Goal: Task Accomplishment & Management: Complete application form

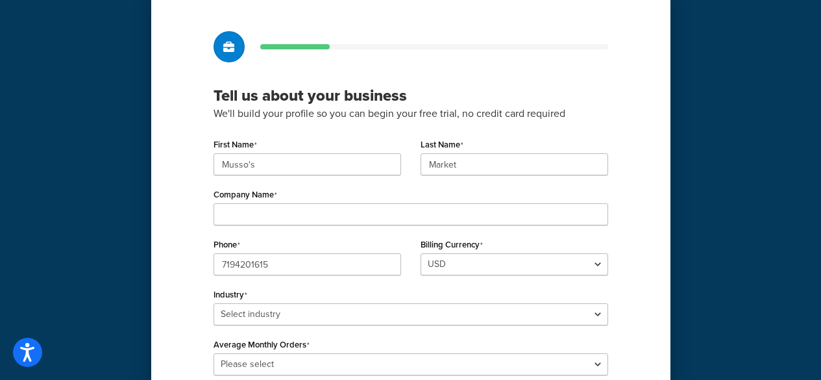
scroll to position [65, 0]
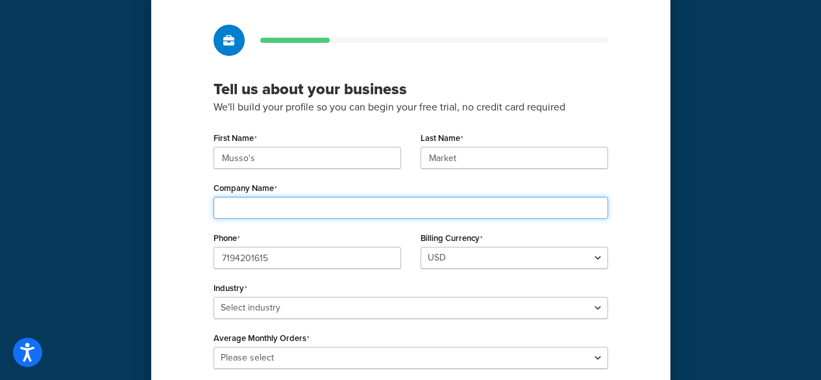
click at [293, 210] on input "Company Name" at bounding box center [411, 208] width 395 height 22
type input "Musso's Market | [DOMAIN_NAME]"
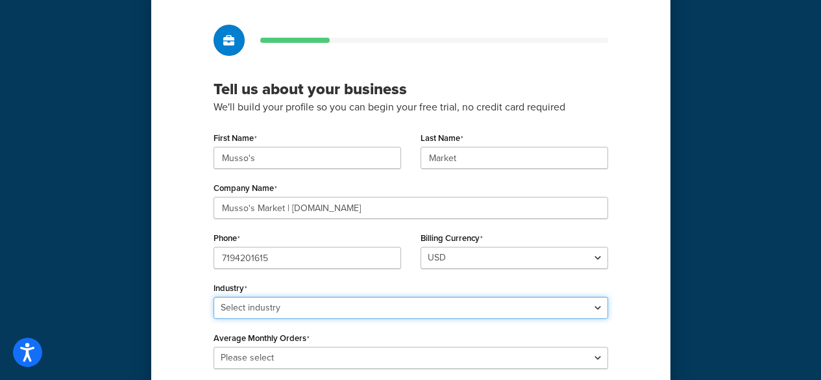
click at [326, 308] on select "Select industry Automotive Adult Agriculture Alcohol, Tobacco & CBD Arts & Craf…" at bounding box center [411, 308] width 395 height 22
click at [214, 297] on select "Select industry Automotive Adult Agriculture Alcohol, Tobacco & CBD Arts & Craf…" at bounding box center [411, 308] width 395 height 22
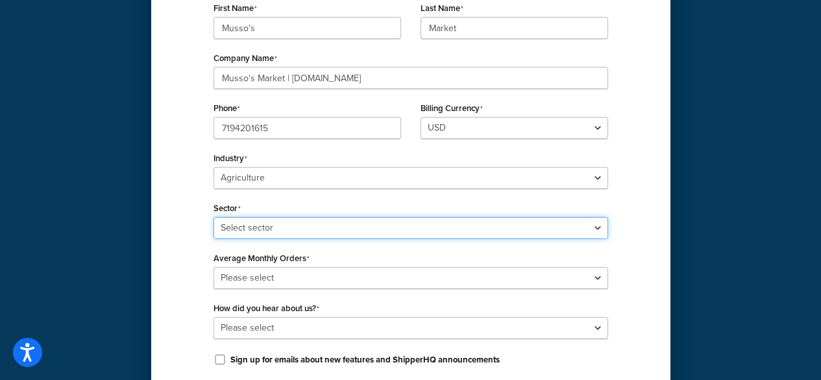
click at [282, 225] on select "Select sector Agriculture Equipment & Supplies Hydroponics" at bounding box center [411, 228] width 395 height 22
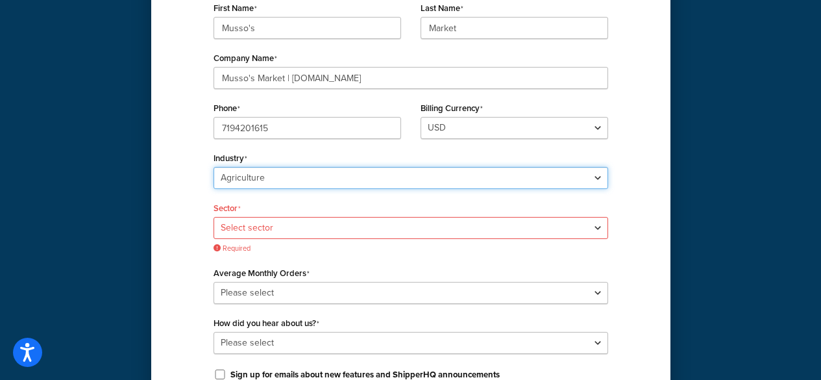
click at [269, 173] on select "Select industry Automotive Adult Agriculture Alcohol, Tobacco & CBD Arts & Craf…" at bounding box center [411, 178] width 395 height 22
select select "15"
click at [214, 167] on select "Select industry Automotive Adult Agriculture Alcohol, Tobacco & CBD Arts & Craf…" at bounding box center [411, 178] width 395 height 22
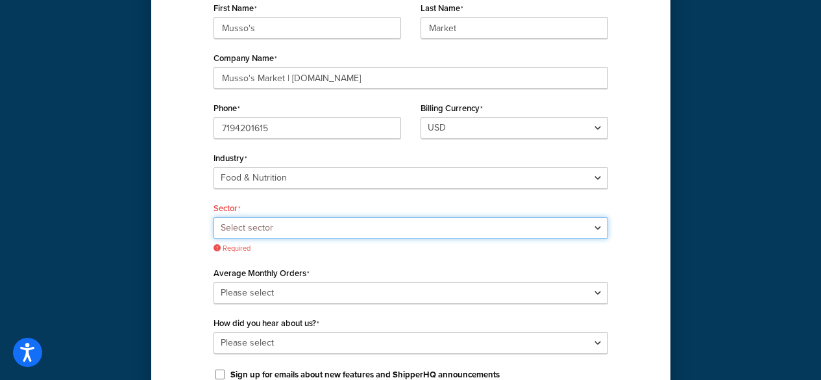
click at [270, 230] on select "Select sector Baby Food Bakery Bulk Foods Catering Chocolate & Confections Coff…" at bounding box center [411, 228] width 395 height 22
select select "32"
click at [214, 217] on select "Select sector Baby Food Bakery Bulk Foods Catering Chocolate & Confections Coff…" at bounding box center [411, 228] width 395 height 22
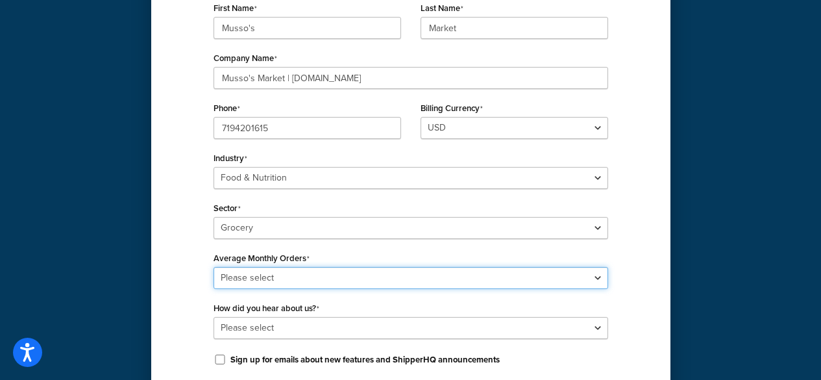
click at [250, 275] on select "Please select 0-500 501-1,000 1,001-10,000 10,001-20,000 Over 20,000" at bounding box center [411, 278] width 395 height 22
select select "1"
click at [214, 267] on select "Please select 0-500 501-1,000 1,001-10,000 10,001-20,000 Over 20,000" at bounding box center [411, 278] width 395 height 22
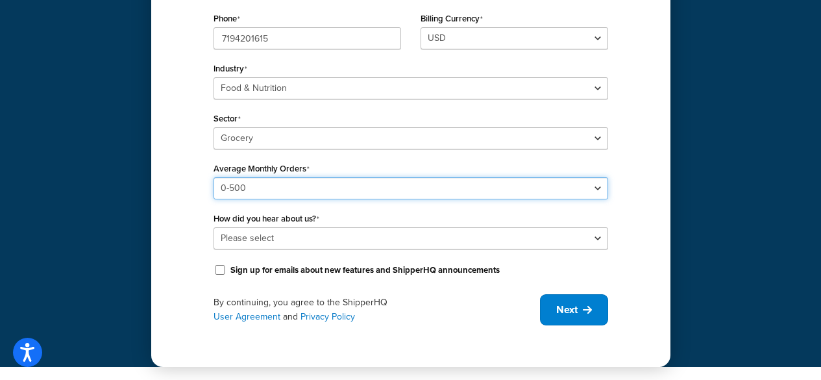
scroll to position [284, 0]
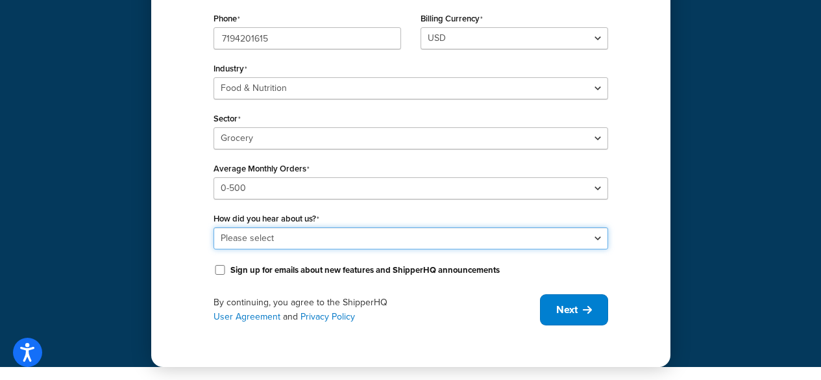
click at [293, 236] on select "Please select Online Search App Store or Marketplace Listing Referred by Agency…" at bounding box center [411, 238] width 395 height 22
select select "9"
click at [214, 227] on select "Please select Online Search App Store or Marketplace Listing Referred by Agency…" at bounding box center [411, 238] width 395 height 22
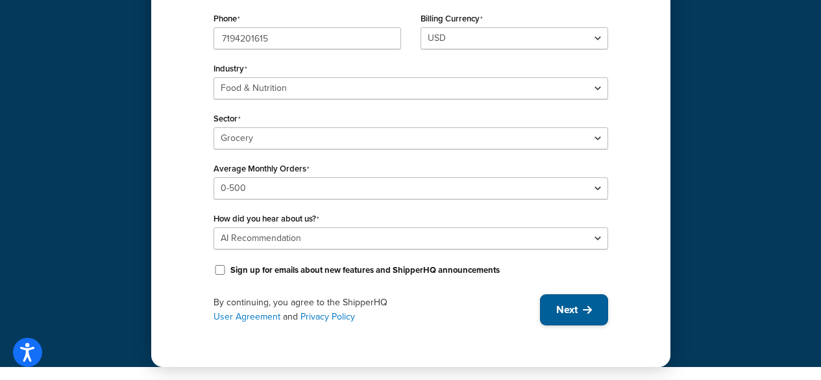
click at [569, 310] on span "Next" at bounding box center [566, 309] width 21 height 14
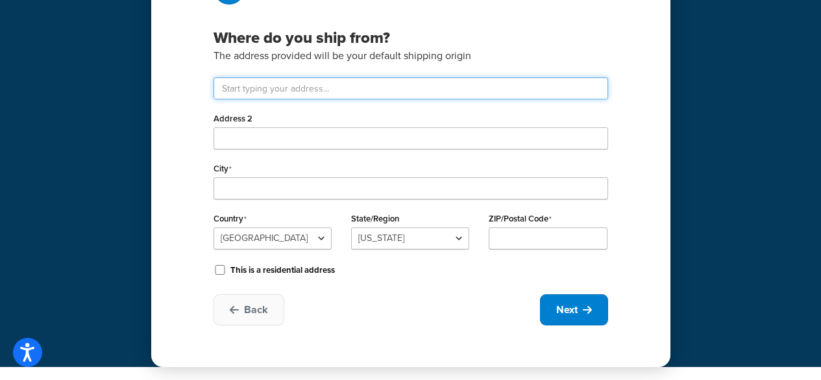
click at [305, 85] on input "text" at bounding box center [411, 88] width 395 height 22
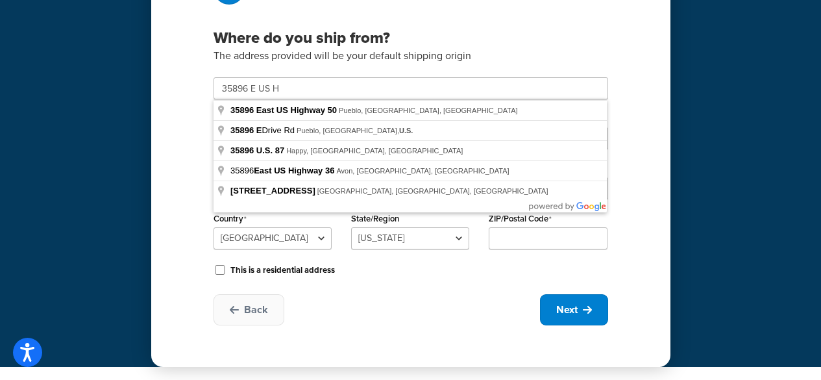
type input "35896 E US Hwy 50"
type input "Pueblo"
select select "6"
type input "81006"
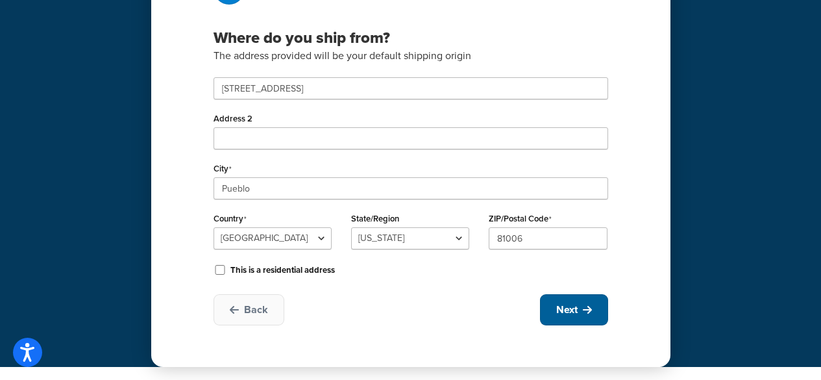
click at [572, 317] on button "Next" at bounding box center [574, 309] width 68 height 31
select select "1"
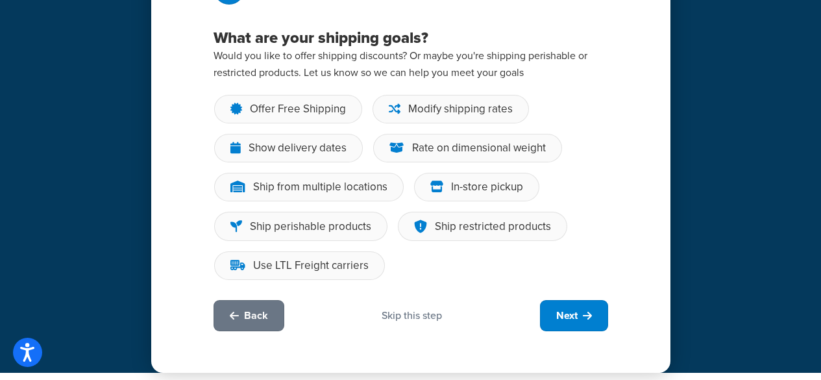
click at [240, 299] on div "What are your shipping goals? Would you like to offer shipping discounts? Or ma…" at bounding box center [410, 152] width 519 height 441
click at [265, 314] on span "Back" at bounding box center [256, 315] width 24 height 14
select select "6"
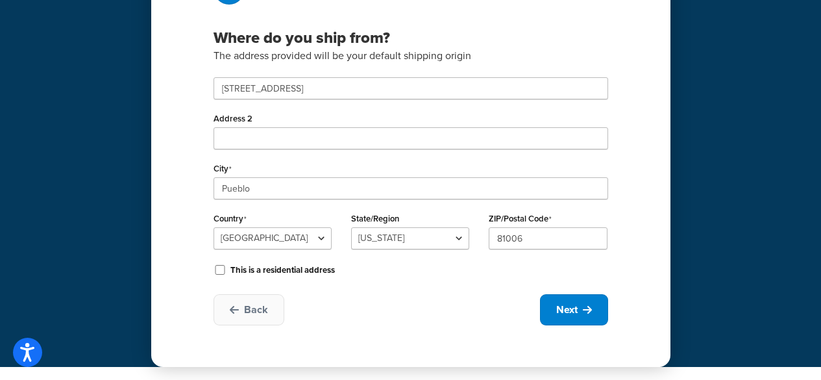
click at [556, 223] on div "ZIP/Postal Code 81006" at bounding box center [548, 229] width 118 height 40
click at [541, 238] on input "81006" at bounding box center [548, 238] width 118 height 22
click at [577, 314] on span "Next" at bounding box center [566, 309] width 21 height 14
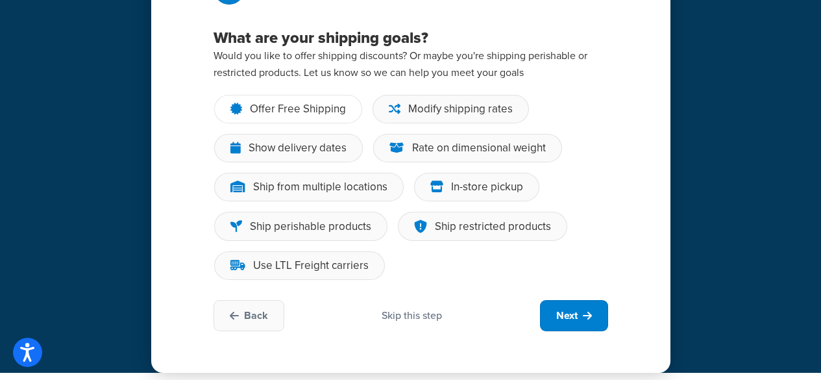
click at [282, 117] on div "Offer Free Shipping" at bounding box center [288, 109] width 148 height 29
click at [0, 0] on input "Offer Free Shipping" at bounding box center [0, 0] width 0 height 0
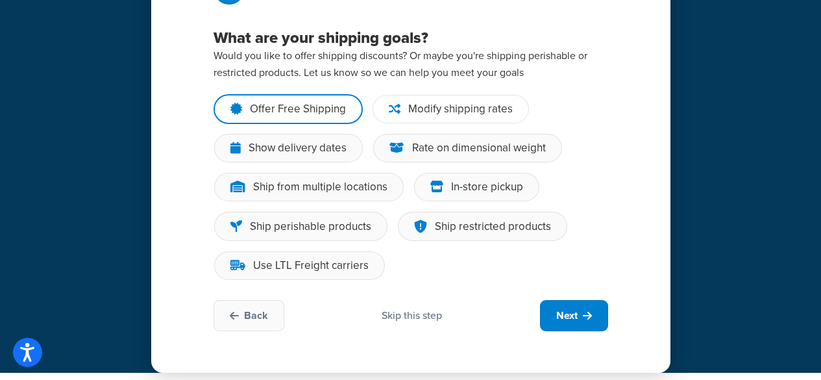
click at [442, 118] on div "Modify shipping rates" at bounding box center [451, 109] width 156 height 29
click at [401, 114] on div "Modify shipping rates" at bounding box center [451, 109] width 156 height 29
click at [0, 0] on input "Modify shipping rates" at bounding box center [0, 0] width 0 height 0
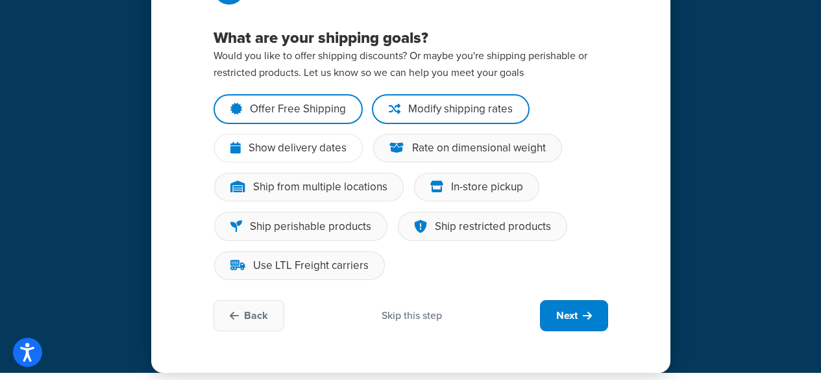
click at [327, 139] on div "Show delivery dates" at bounding box center [288, 148] width 149 height 29
click at [0, 0] on input "Show delivery dates" at bounding box center [0, 0] width 0 height 0
click at [443, 149] on div "Rate on dimensional weight" at bounding box center [479, 148] width 134 height 13
click at [0, 0] on input "Rate on dimensional weight" at bounding box center [0, 0] width 0 height 0
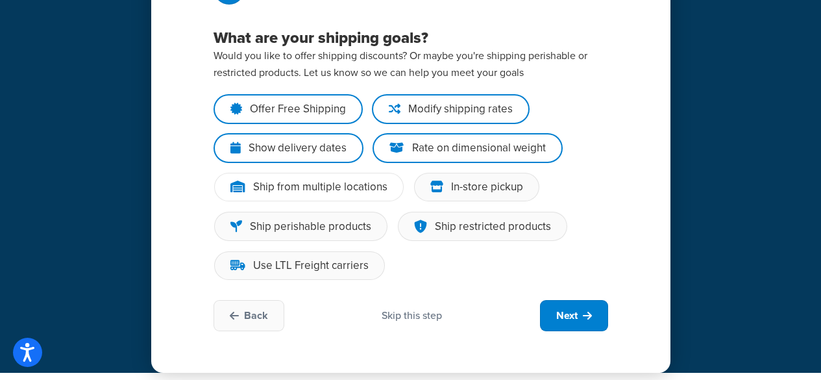
click at [374, 184] on div "Ship from multiple locations" at bounding box center [320, 186] width 134 height 13
click at [0, 0] on input "Ship from multiple locations" at bounding box center [0, 0] width 0 height 0
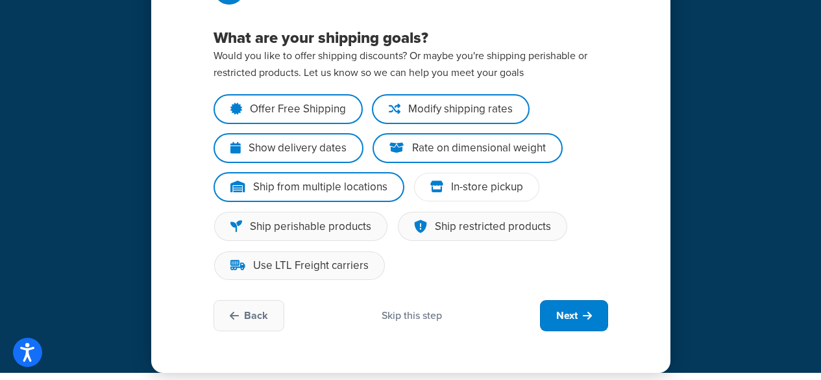
click at [454, 180] on div "In-store pickup" at bounding box center [476, 187] width 125 height 29
click at [451, 182] on div "In-store pickup" at bounding box center [487, 186] width 72 height 13
click at [0, 0] on input "In-store pickup" at bounding box center [0, 0] width 0 height 0
click at [316, 232] on div "Ship perishable products" at bounding box center [310, 226] width 121 height 13
click at [0, 0] on input "Ship perishable products" at bounding box center [0, 0] width 0 height 0
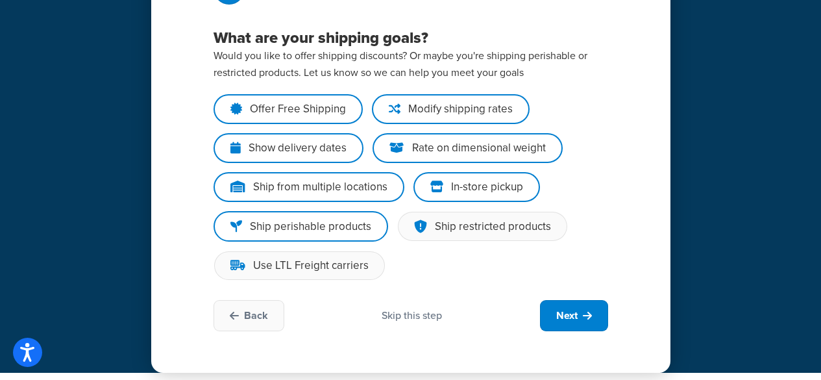
scroll to position [122, 0]
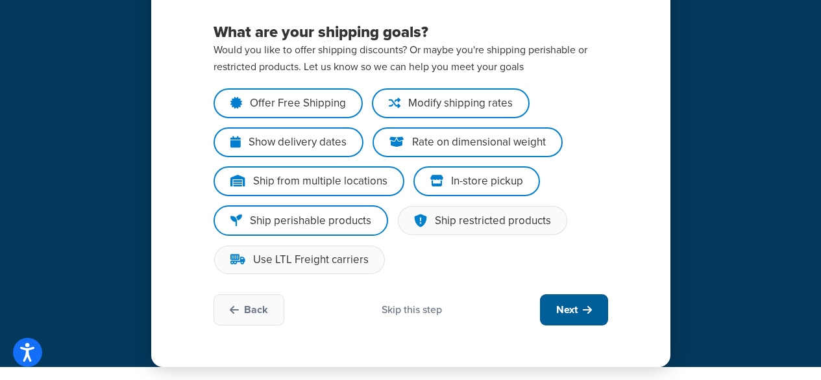
click at [586, 314] on button "Next" at bounding box center [574, 309] width 68 height 31
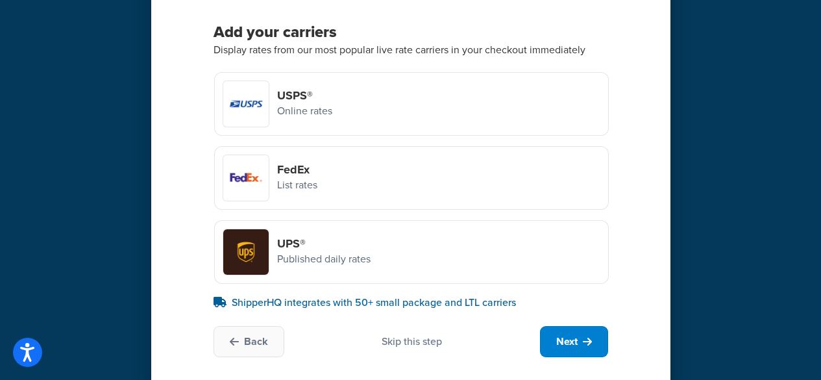
click at [340, 120] on div "USPS® Online rates" at bounding box center [411, 104] width 395 height 64
click at [0, 0] on input "USPS® Online rates" at bounding box center [0, 0] width 0 height 0
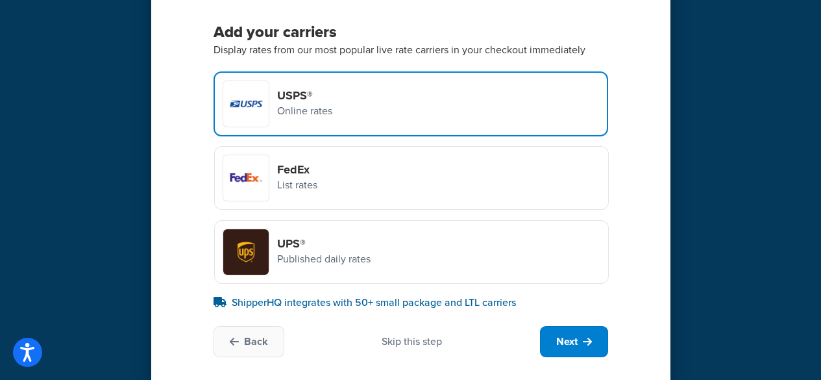
drag, startPoint x: 334, startPoint y: 192, endPoint x: 346, endPoint y: 192, distance: 11.7
click at [346, 192] on div "FedEx List rates" at bounding box center [411, 178] width 395 height 64
click at [0, 0] on input "FedEx List rates" at bounding box center [0, 0] width 0 height 0
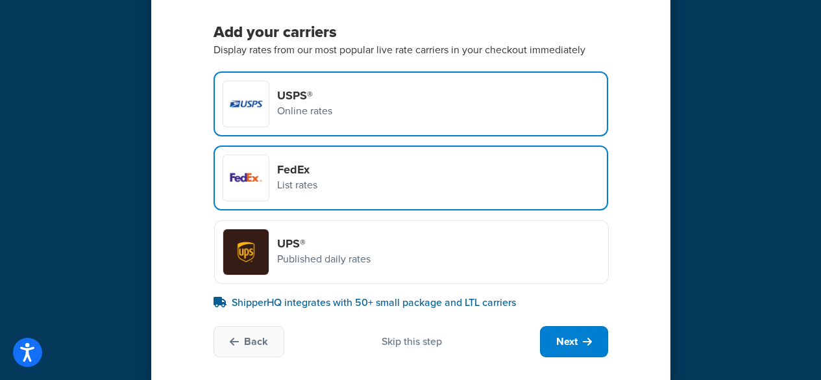
click at [343, 246] on h4 "UPS®" at bounding box center [323, 243] width 93 height 14
click at [0, 0] on input "UPS® Published daily rates" at bounding box center [0, 0] width 0 height 0
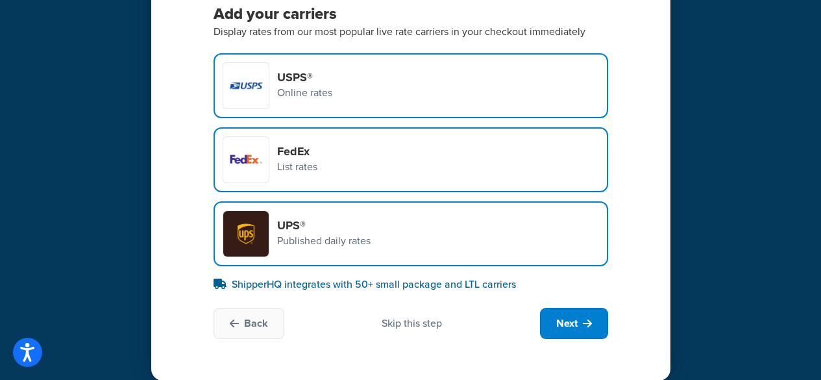
scroll to position [154, 0]
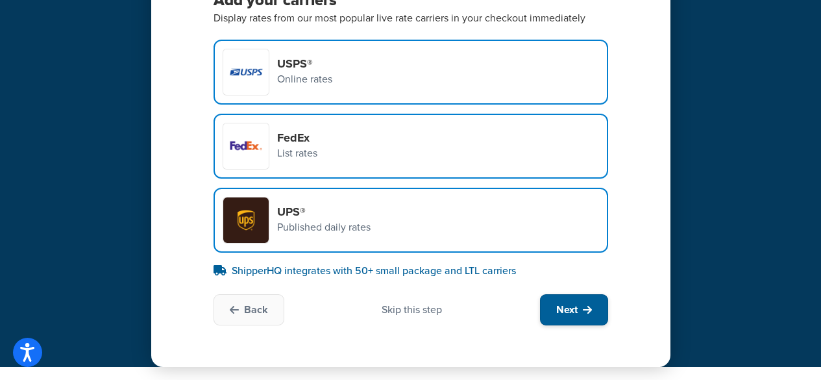
click at [556, 308] on button "Next" at bounding box center [574, 309] width 68 height 31
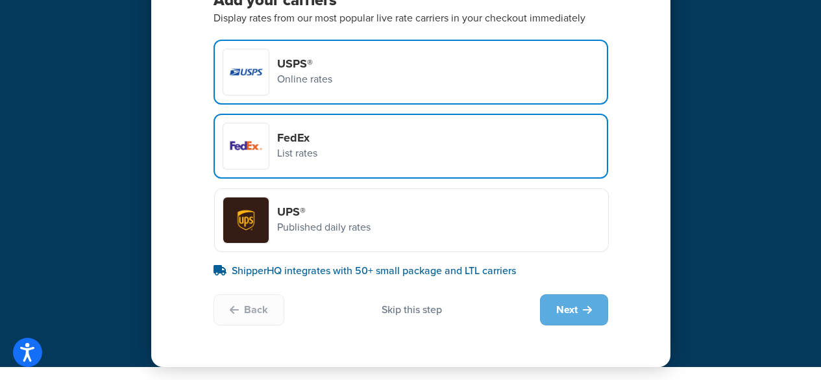
scroll to position [0, 0]
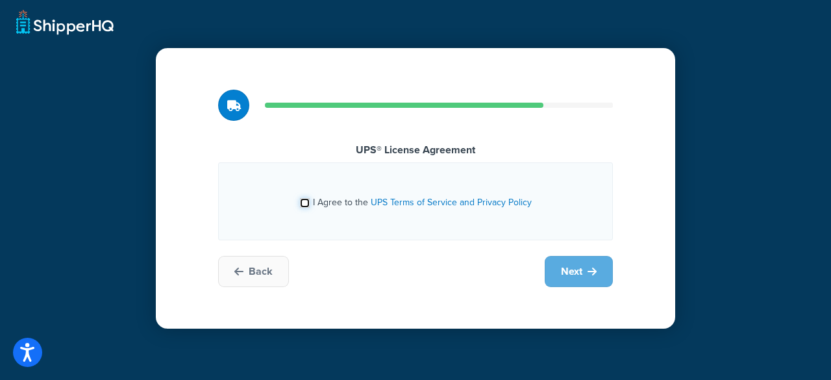
click at [304, 203] on input "I Agree to the UPS Terms of Service and Privacy Policy" at bounding box center [305, 203] width 10 height 10
checkbox input "true"
click at [574, 278] on span "Next" at bounding box center [571, 271] width 21 height 14
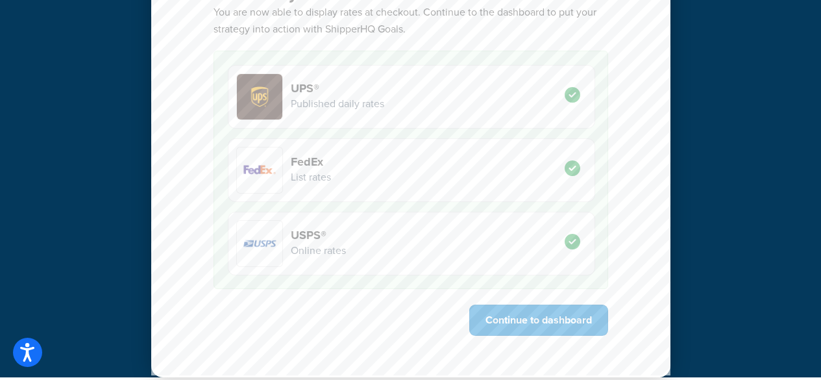
scroll to position [170, 0]
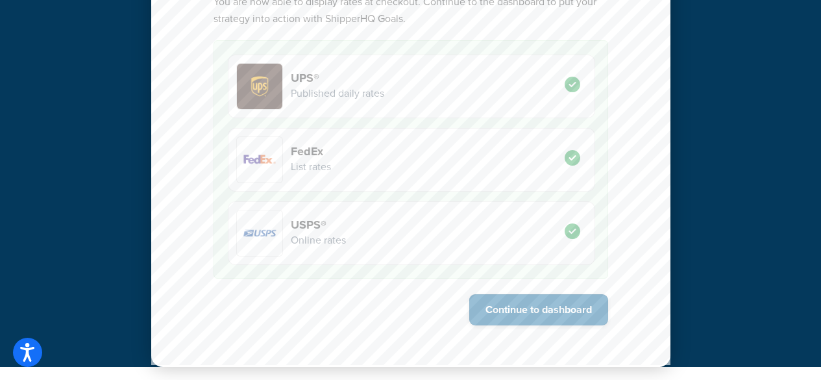
click at [525, 303] on button "Continue to dashboard" at bounding box center [538, 309] width 139 height 31
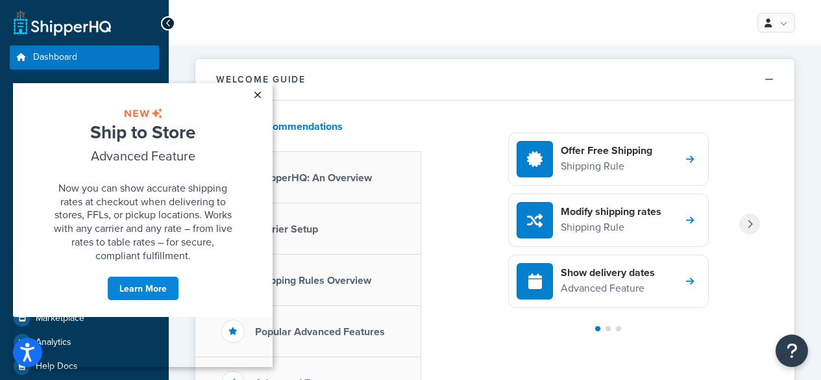
click at [262, 97] on link "×" at bounding box center [257, 94] width 23 height 23
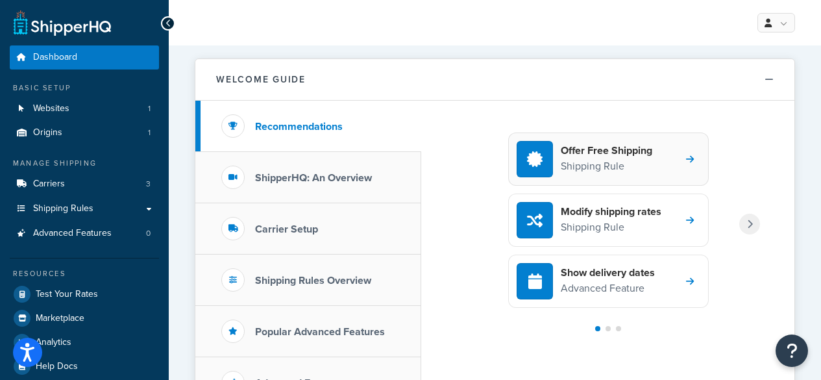
click at [625, 161] on p "Shipping Rule" at bounding box center [607, 166] width 92 height 17
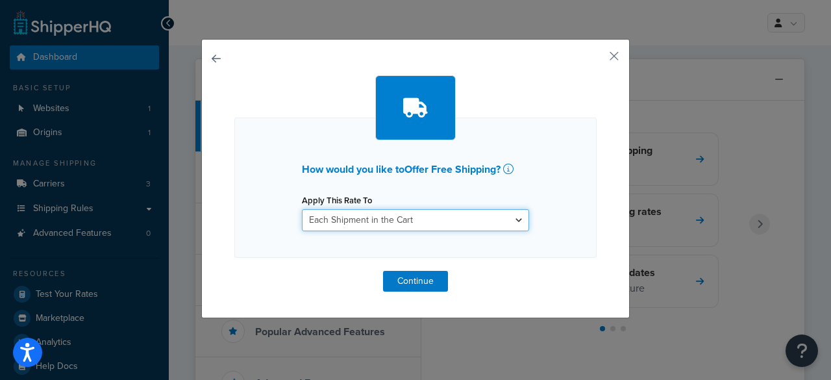
click at [521, 218] on select "Each Shipment in the Cart Each Shipping Group in the Cart Each Item within a Sh…" at bounding box center [415, 220] width 227 height 22
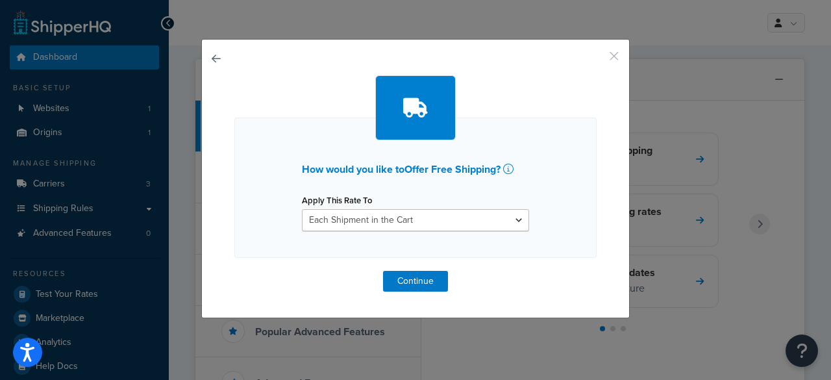
drag, startPoint x: 604, startPoint y: 53, endPoint x: 603, endPoint y: 60, distance: 7.9
click at [597, 59] on button "button" at bounding box center [594, 60] width 3 height 3
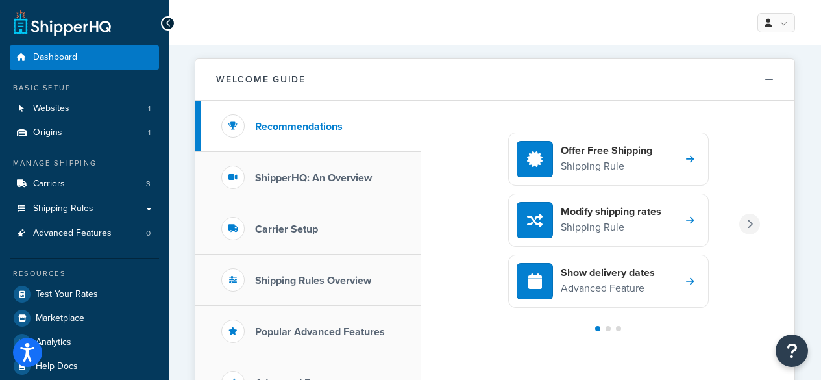
click at [752, 228] on icon at bounding box center [750, 223] width 6 height 9
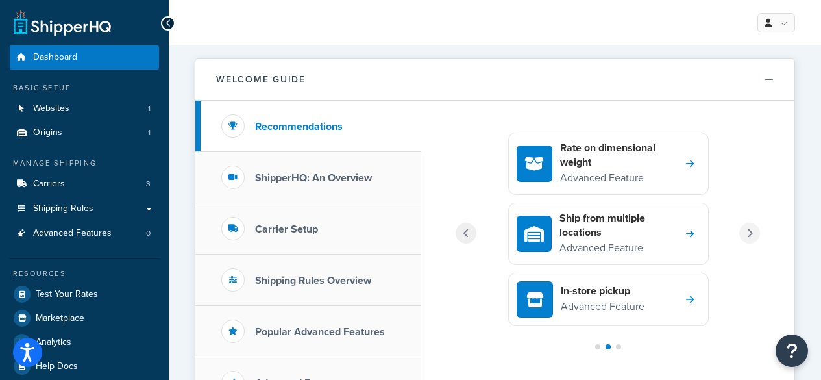
click at [752, 228] on div at bounding box center [749, 233] width 21 height 21
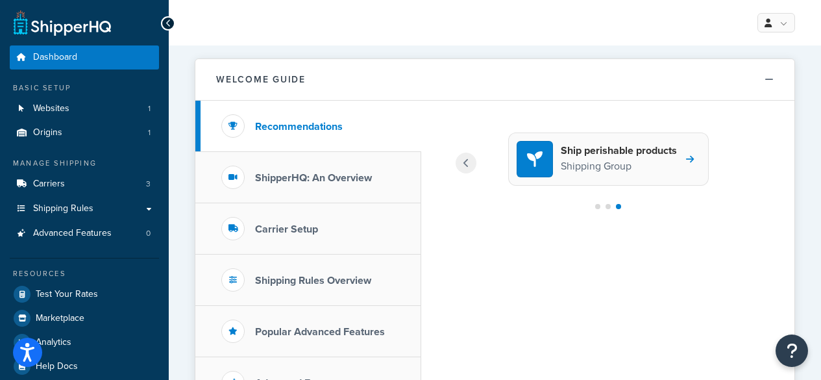
click at [615, 155] on h4 "Ship perishable products" at bounding box center [619, 150] width 116 height 14
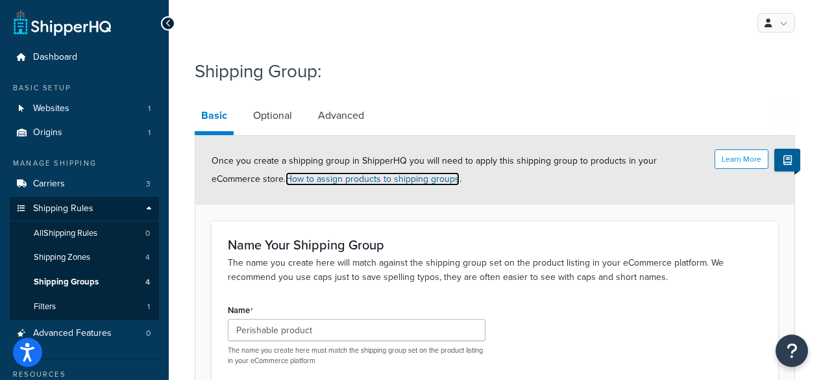
click at [351, 173] on link "How to assign products to shipping groups" at bounding box center [373, 179] width 174 height 14
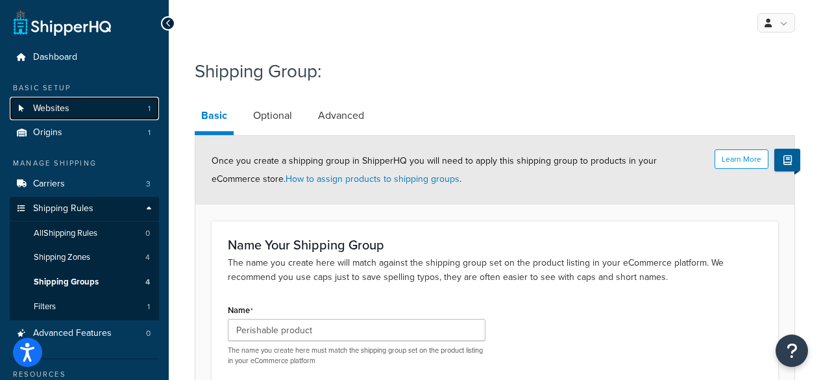
click at [62, 99] on link "Websites 1" at bounding box center [84, 109] width 149 height 24
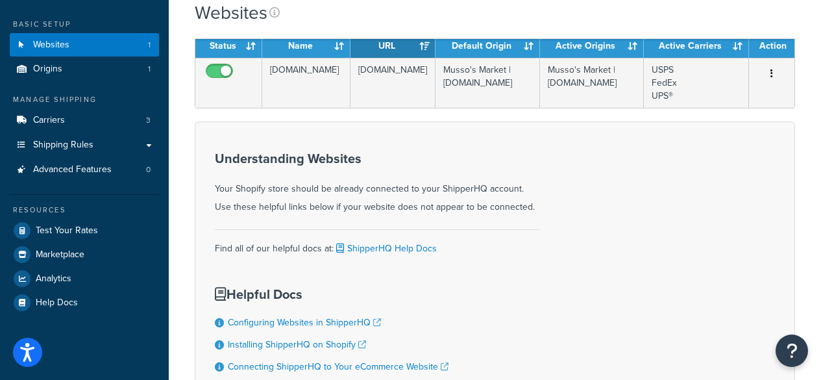
scroll to position [130, 0]
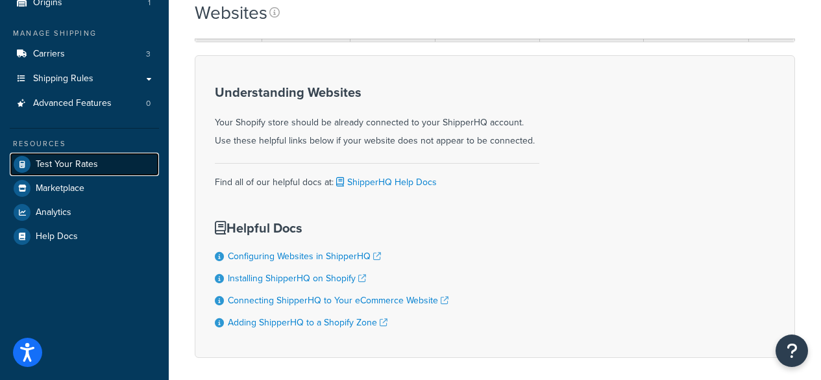
click at [95, 166] on span "Test Your Rates" at bounding box center [67, 164] width 62 height 11
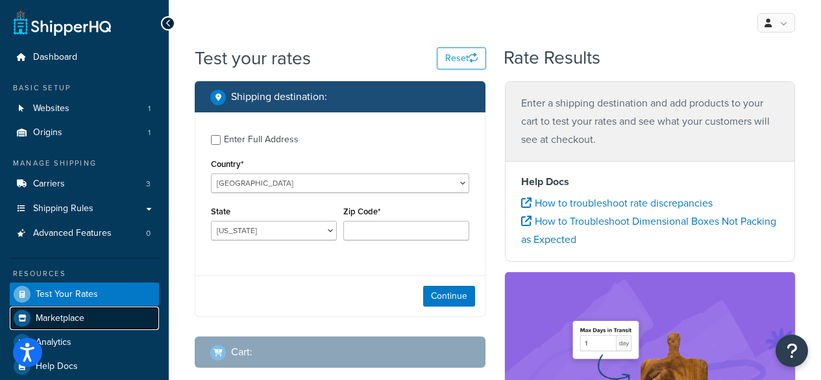
click at [92, 308] on link "Marketplace" at bounding box center [84, 317] width 149 height 23
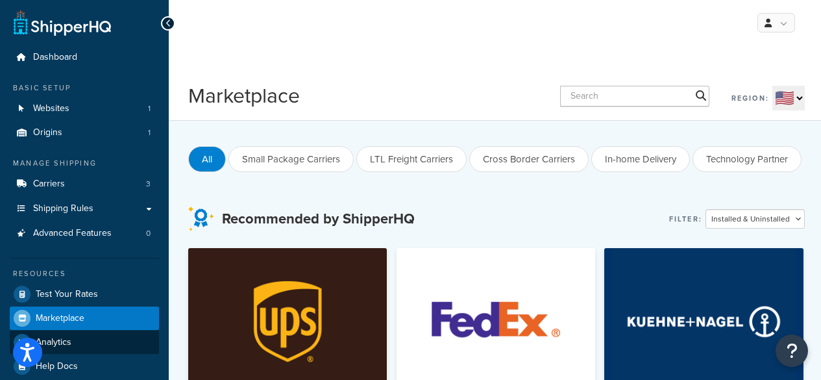
scroll to position [130, 0]
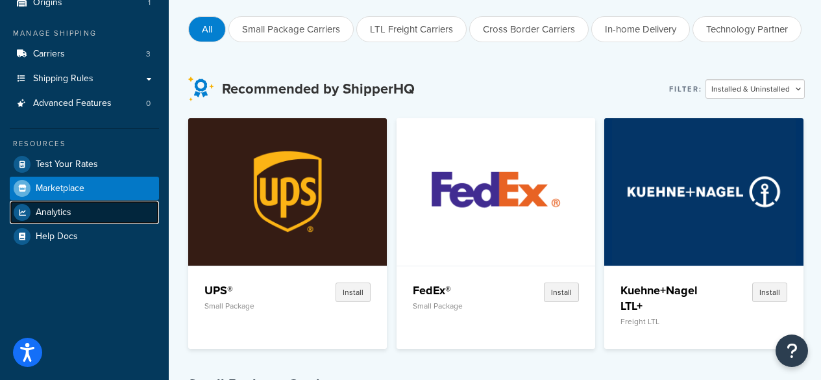
click at [71, 206] on link "Analytics" at bounding box center [84, 212] width 149 height 23
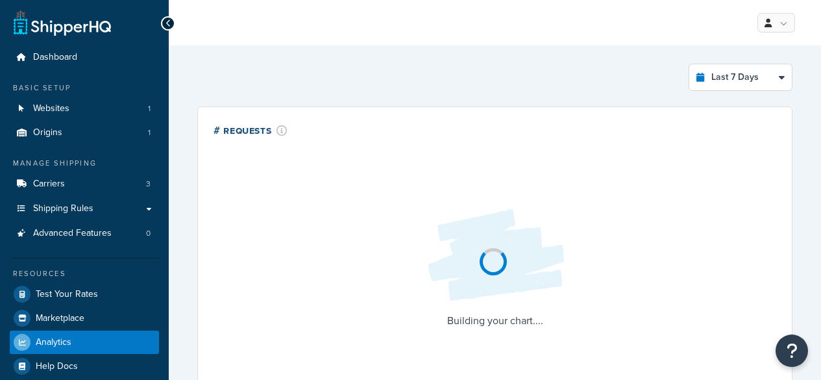
select select "last_7_days"
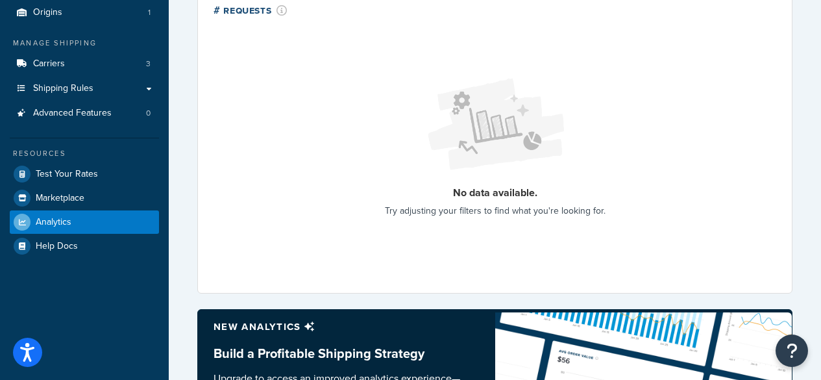
scroll to position [130, 0]
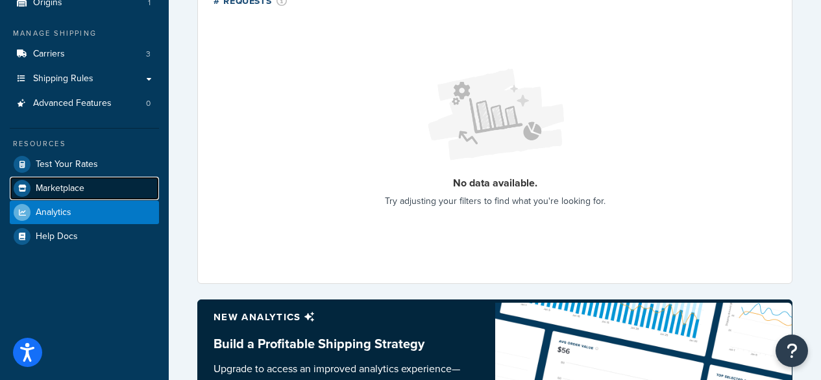
click at [89, 181] on link "Marketplace" at bounding box center [84, 188] width 149 height 23
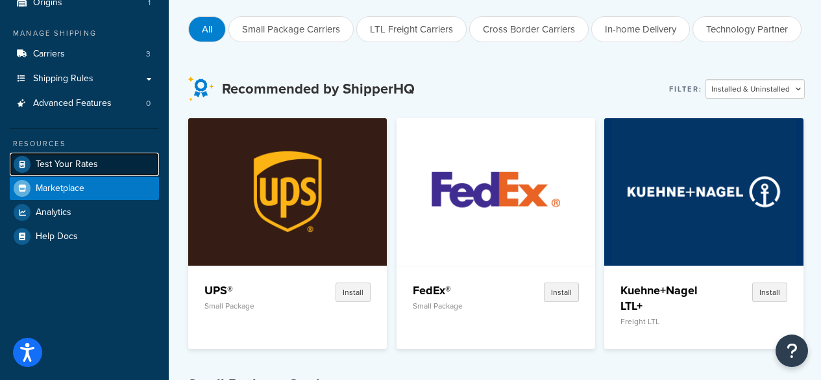
click at [95, 164] on span "Test Your Rates" at bounding box center [67, 164] width 62 height 11
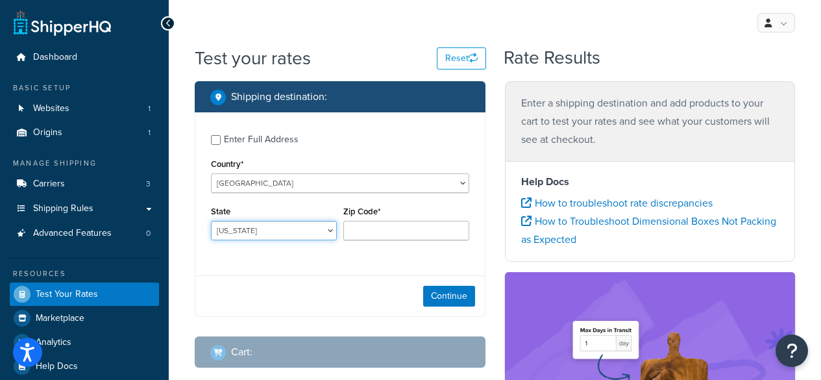
click at [308, 228] on select "[US_STATE] [US_STATE] [US_STATE] [US_STATE] [US_STATE] Armed Forces Americas Ar…" at bounding box center [274, 230] width 126 height 19
click at [211, 221] on select "[US_STATE] [US_STATE] [US_STATE] [US_STATE] [US_STATE] Armed Forces Americas Ar…" at bounding box center [274, 230] width 126 height 19
click at [310, 219] on div "State [US_STATE] [US_STATE] [US_STATE] [US_STATE] [US_STATE] Armed Forces Ameri…" at bounding box center [274, 222] width 126 height 38
click at [310, 221] on select "[US_STATE] [US_STATE] [US_STATE] [US_STATE] [US_STATE] Armed Forces Americas Ar…" at bounding box center [274, 230] width 126 height 19
select select "FL"
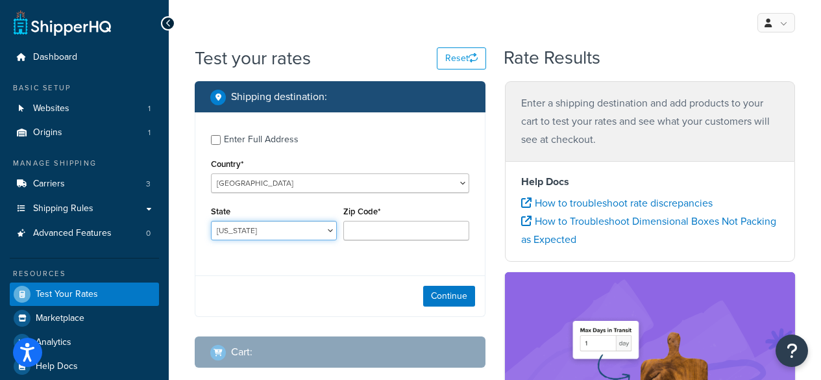
click at [211, 221] on select "[US_STATE] [US_STATE] [US_STATE] [US_STATE] [US_STATE] Armed Forces Americas Ar…" at bounding box center [274, 230] width 126 height 19
click at [403, 217] on div "Zip Code*" at bounding box center [406, 222] width 126 height 38
click at [421, 232] on input "Zip Code*" at bounding box center [406, 230] width 126 height 19
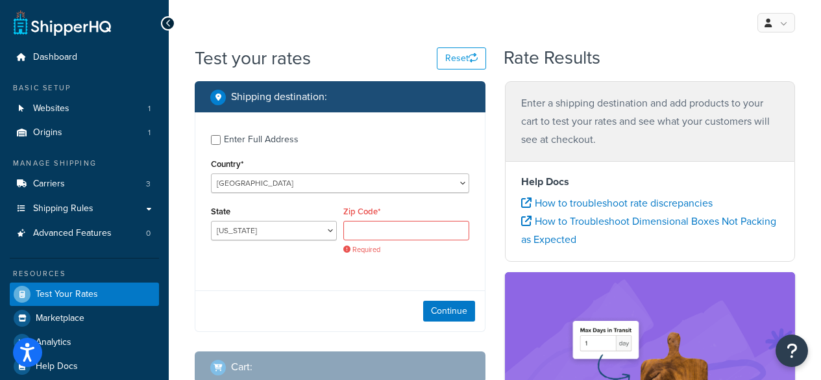
click at [366, 319] on div "Continue" at bounding box center [339, 310] width 289 height 41
click at [373, 225] on input "Zip Code*" at bounding box center [406, 230] width 126 height 19
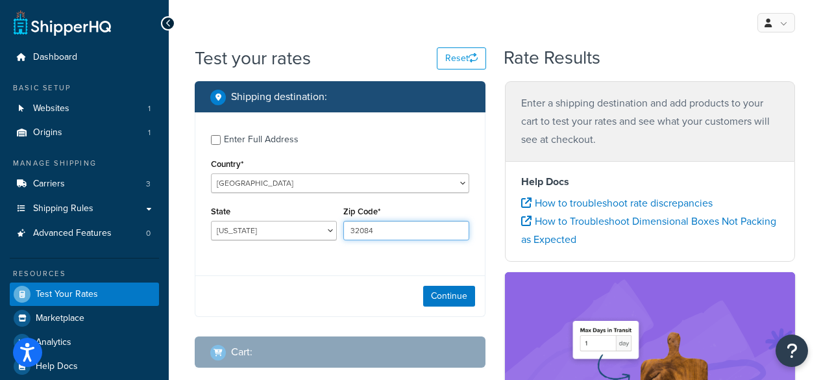
type input "32084"
click at [452, 298] on button "Continue" at bounding box center [449, 296] width 52 height 21
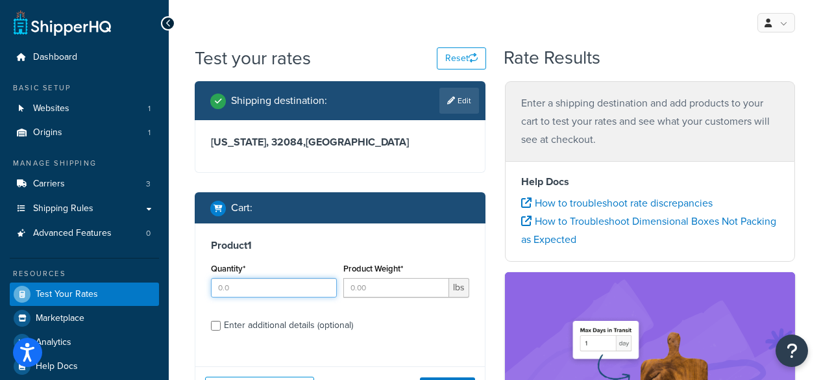
click at [279, 290] on input "Quantity*" at bounding box center [274, 287] width 126 height 19
type input "1"
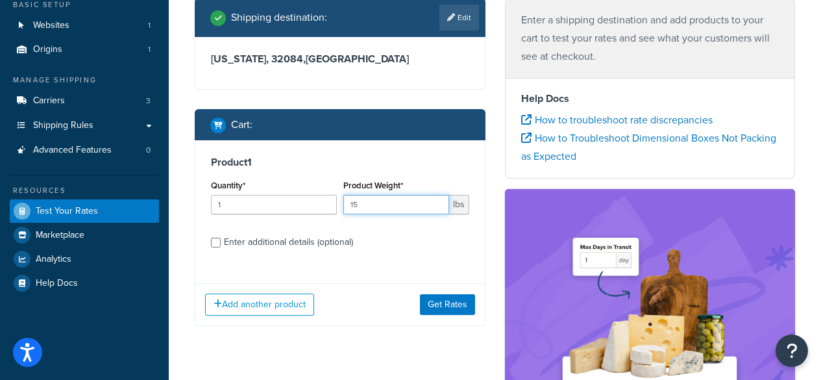
scroll to position [130, 0]
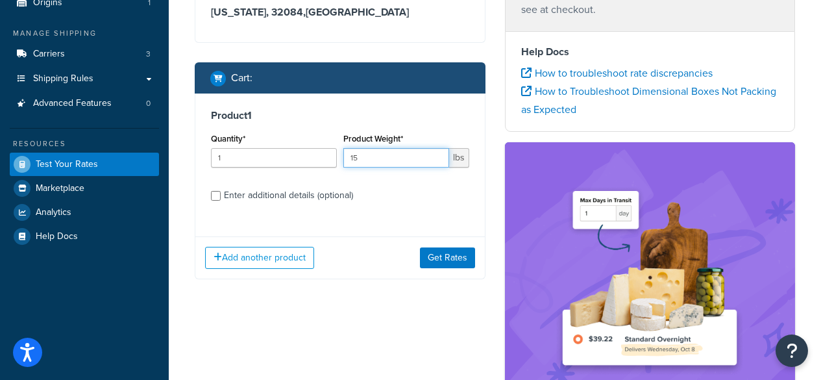
type input "15"
click at [260, 194] on div "Enter additional details (optional)" at bounding box center [288, 195] width 129 height 18
click at [221, 194] on input "Enter additional details (optional)" at bounding box center [216, 196] width 10 height 10
checkbox input "true"
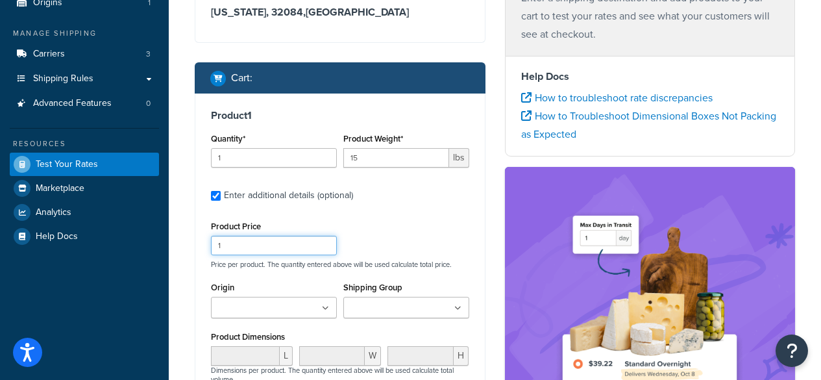
click at [278, 252] on input "1" at bounding box center [274, 245] width 126 height 19
type input "1"
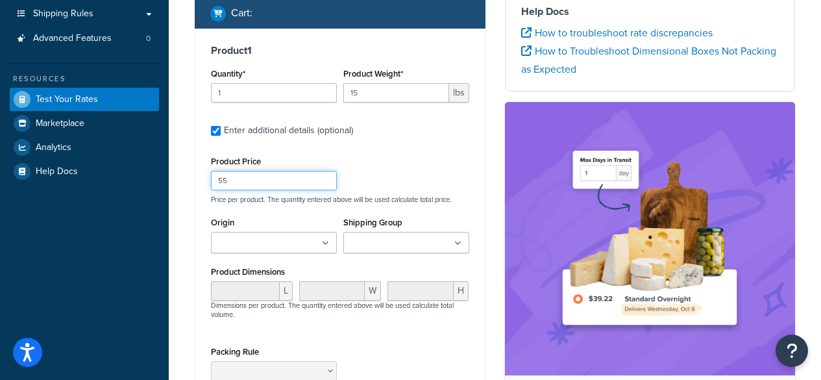
type input "55"
click at [308, 235] on ul at bounding box center [274, 242] width 126 height 21
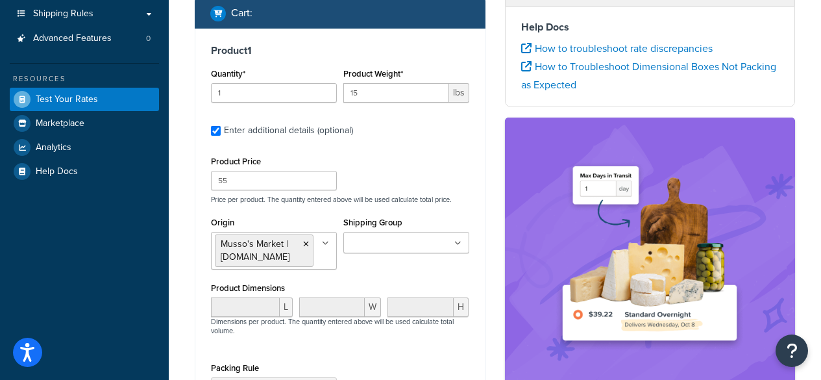
click at [370, 255] on div "Shipping Group Large Medium Small" at bounding box center [406, 238] width 132 height 49
click at [380, 245] on input "Shipping Group" at bounding box center [404, 243] width 115 height 14
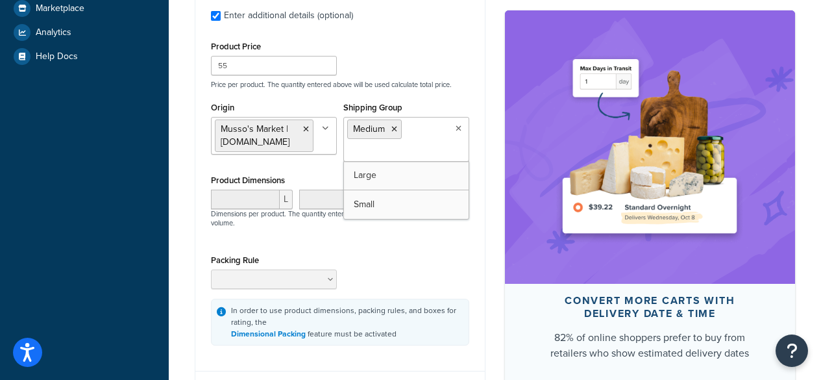
scroll to position [325, 0]
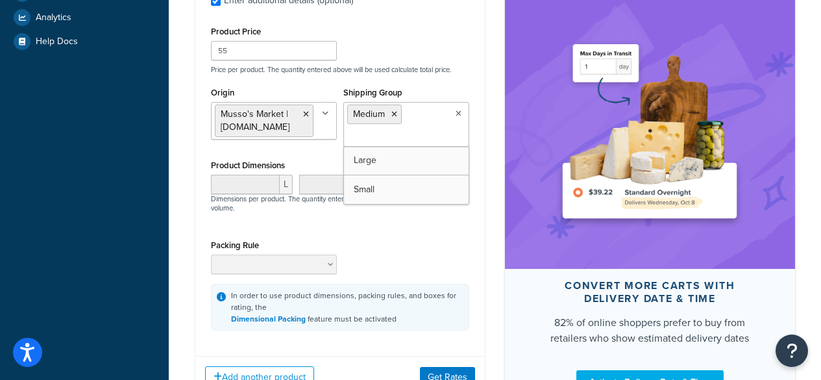
click at [464, 84] on div "Shipping Group Medium Large Small" at bounding box center [406, 115] width 126 height 63
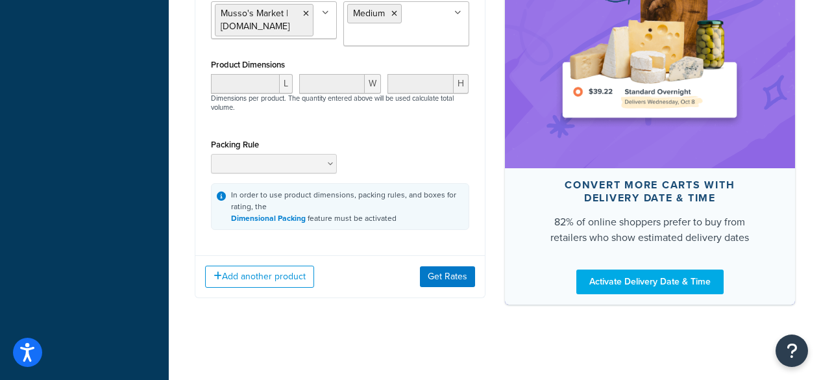
scroll to position [428, 0]
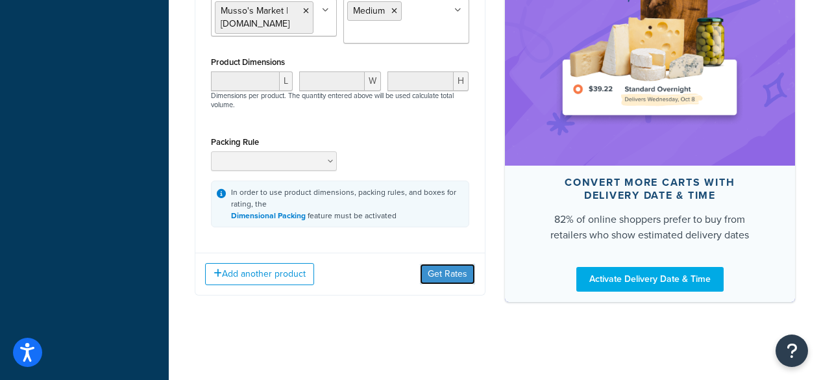
click at [448, 267] on button "Get Rates" at bounding box center [447, 274] width 55 height 21
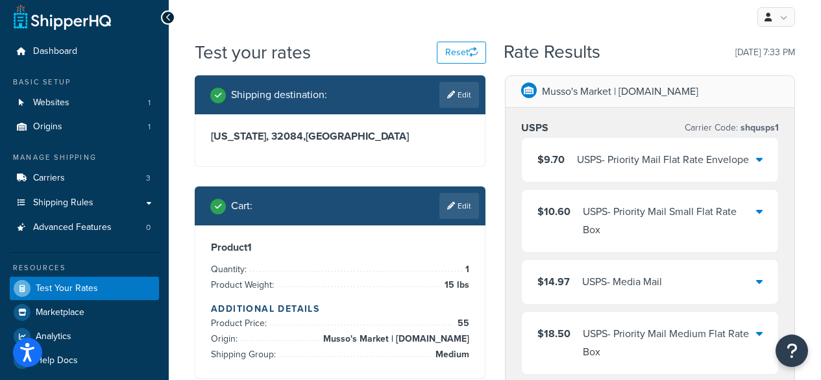
scroll to position [0, 0]
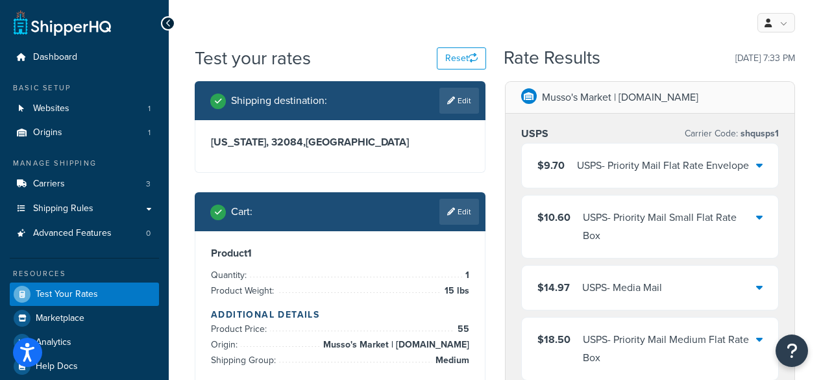
click at [752, 166] on div "$9.70 USPS - Priority Mail Flat Rate Envelope" at bounding box center [650, 165] width 257 height 44
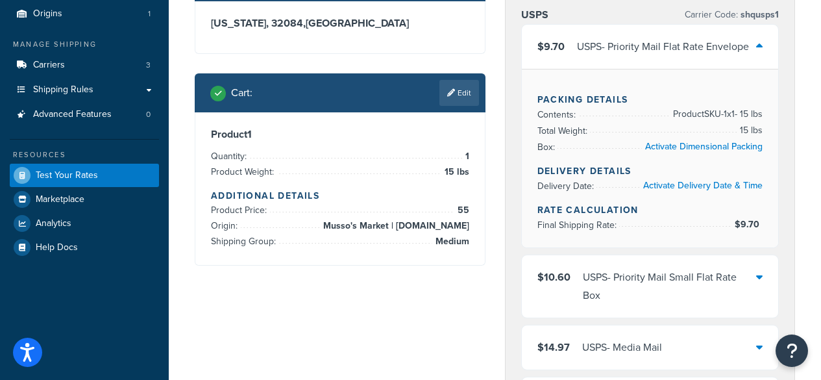
scroll to position [130, 0]
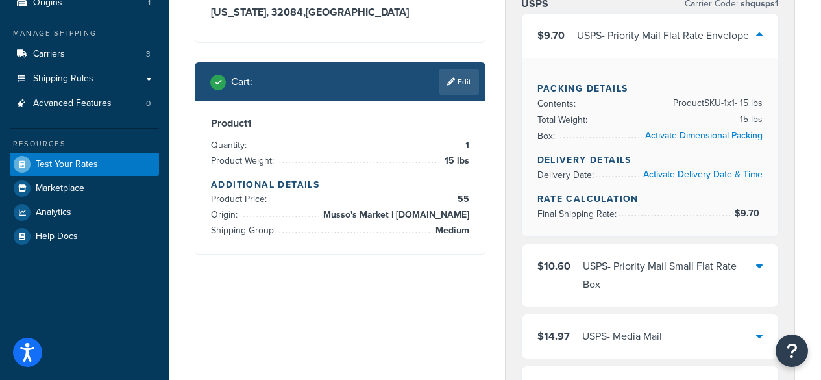
click at [752, 31] on div "$9.70 USPS - Priority Mail Flat Rate Envelope" at bounding box center [650, 36] width 257 height 44
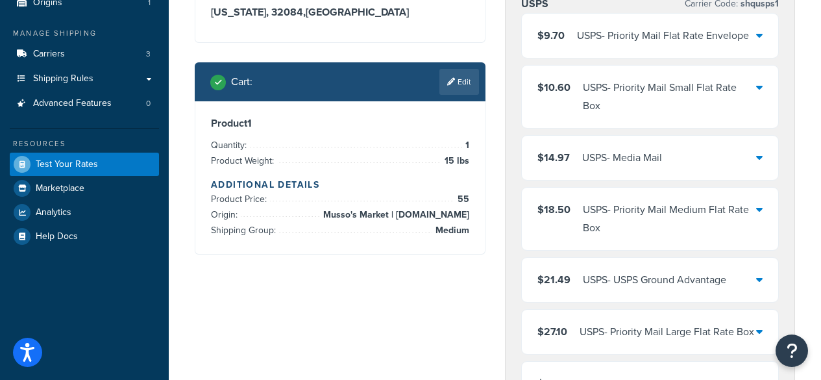
click at [763, 203] on div "$18.50 USPS - Priority Mail Medium Flat Rate Box" at bounding box center [650, 219] width 257 height 62
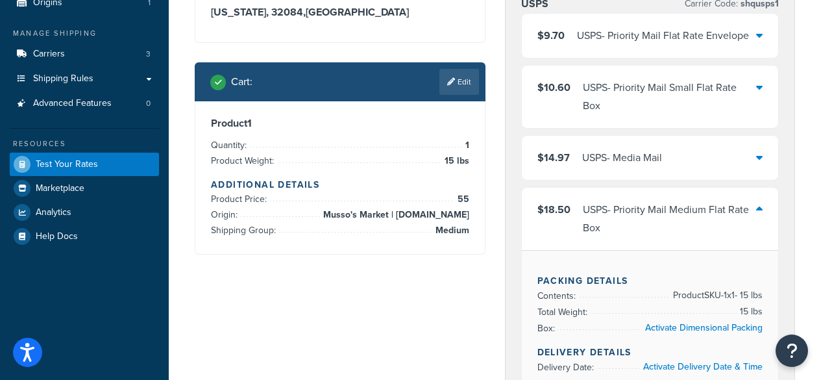
click at [755, 200] on div "$18.50 USPS - Priority Mail Medium Flat Rate Box" at bounding box center [650, 219] width 257 height 62
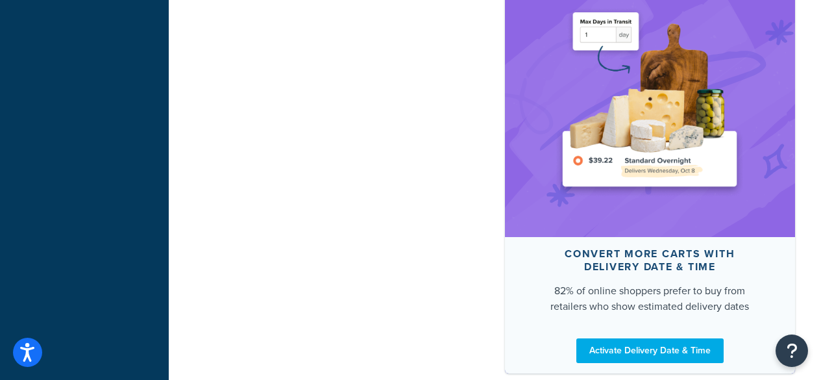
scroll to position [1354, 0]
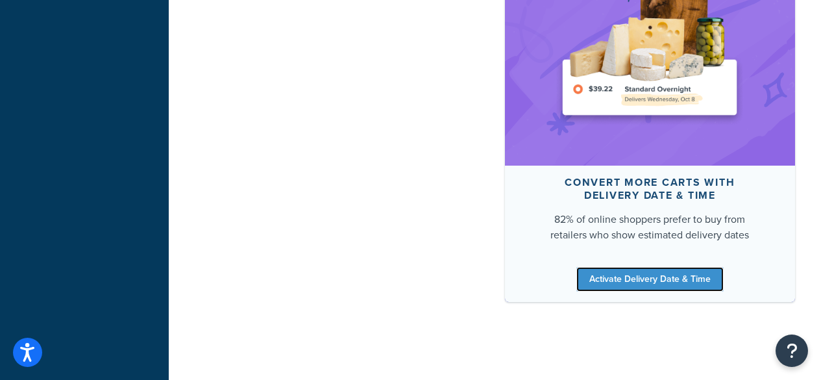
click at [635, 269] on link "Activate Delivery Date & Time" at bounding box center [649, 279] width 147 height 25
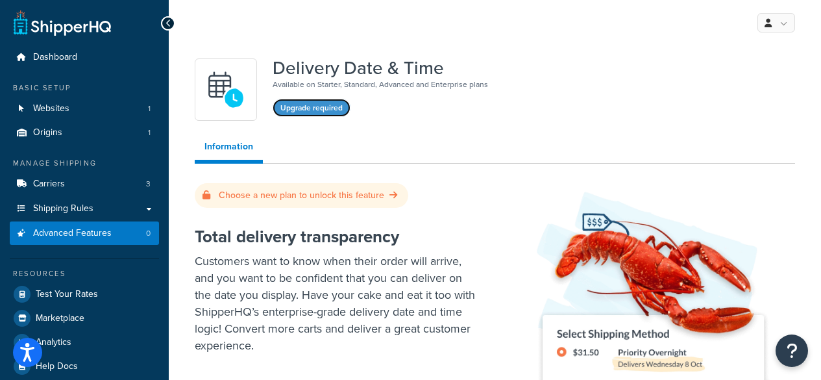
click at [323, 105] on button "Upgrade required" at bounding box center [312, 108] width 78 height 18
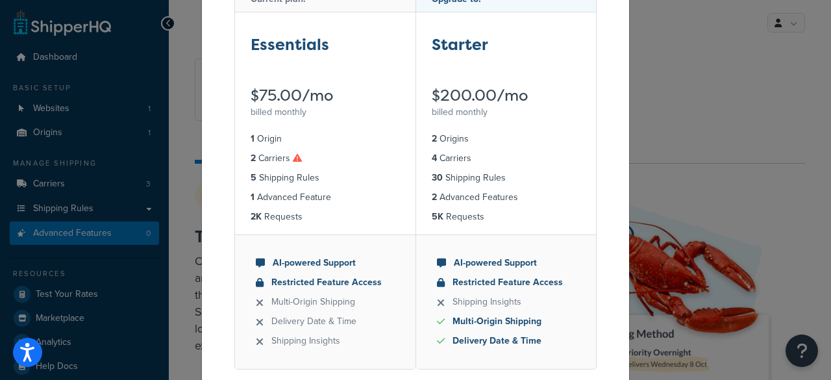
scroll to position [169, 0]
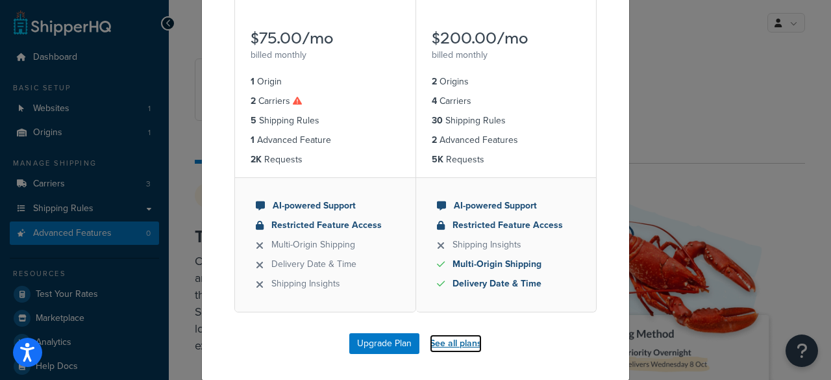
click at [442, 346] on link "See all plans" at bounding box center [456, 343] width 52 height 18
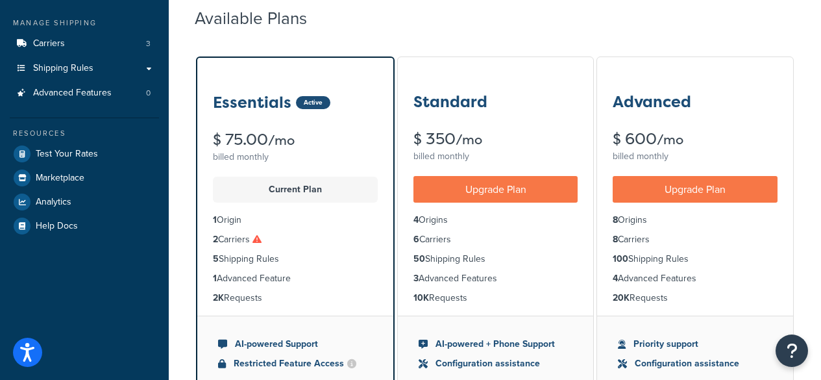
scroll to position [195, 0]
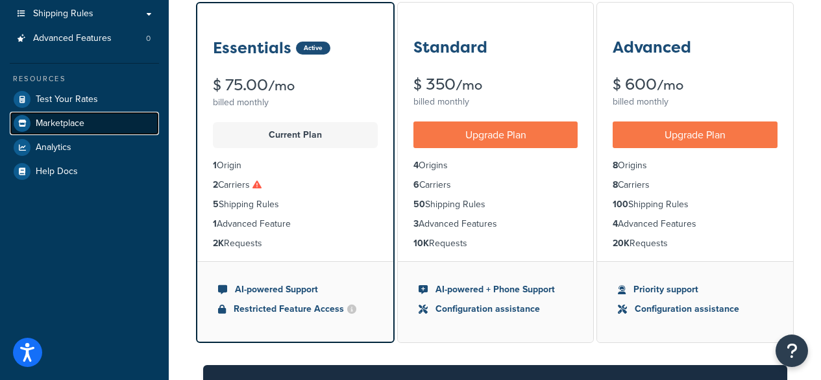
click at [86, 126] on link "Marketplace" at bounding box center [84, 123] width 149 height 23
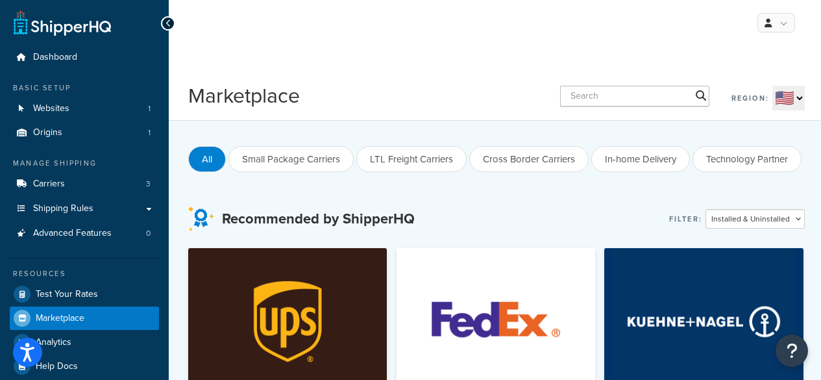
drag, startPoint x: 82, startPoint y: 117, endPoint x: 293, endPoint y: 106, distance: 211.2
click at [293, 105] on h1 "Marketplace" at bounding box center [244, 95] width 112 height 29
